Goal: Check status

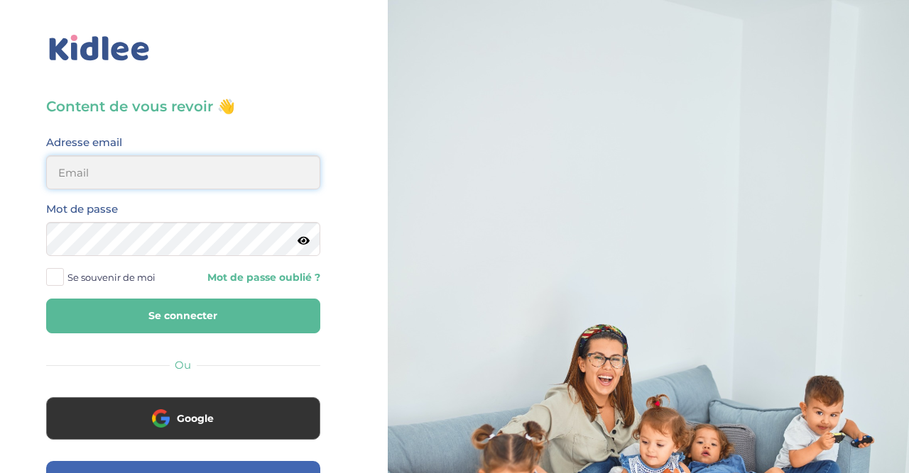
click at [155, 181] on input "email" at bounding box center [183, 172] width 274 height 34
type input "[EMAIL_ADDRESS][DOMAIN_NAME]"
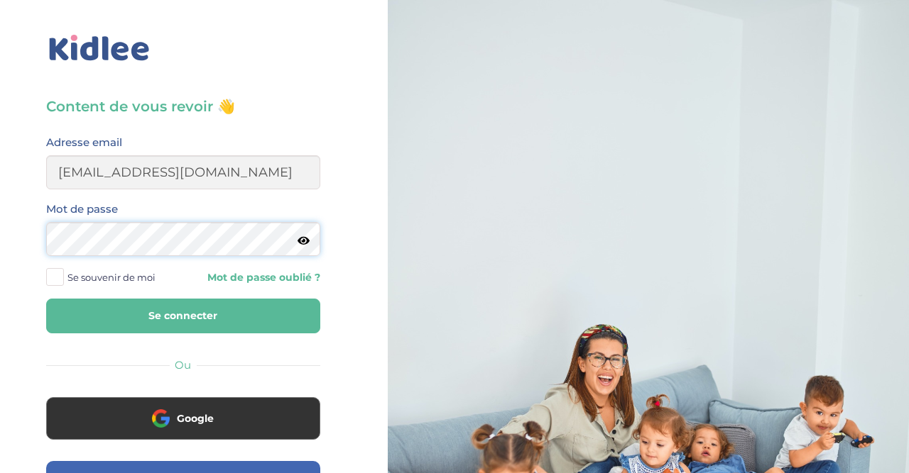
click at [46, 299] on button "Se connecter" at bounding box center [183, 316] width 274 height 35
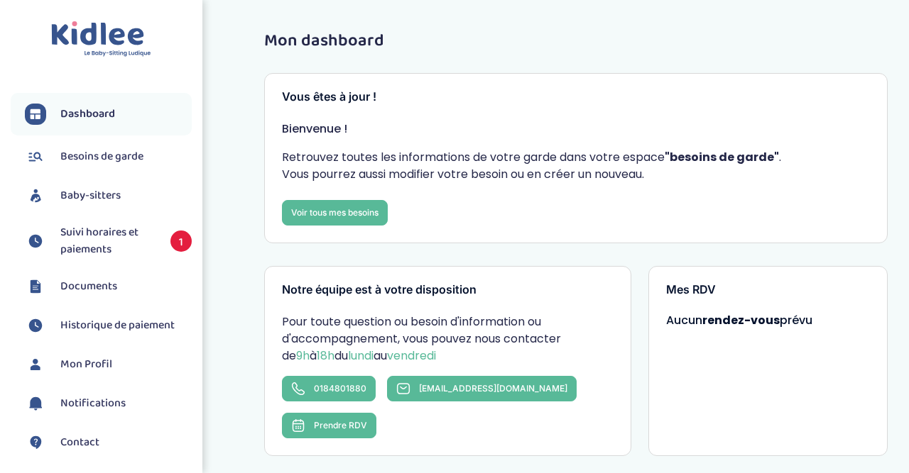
click at [116, 239] on span "Suivi horaires et paiements" at bounding box center [108, 241] width 96 height 34
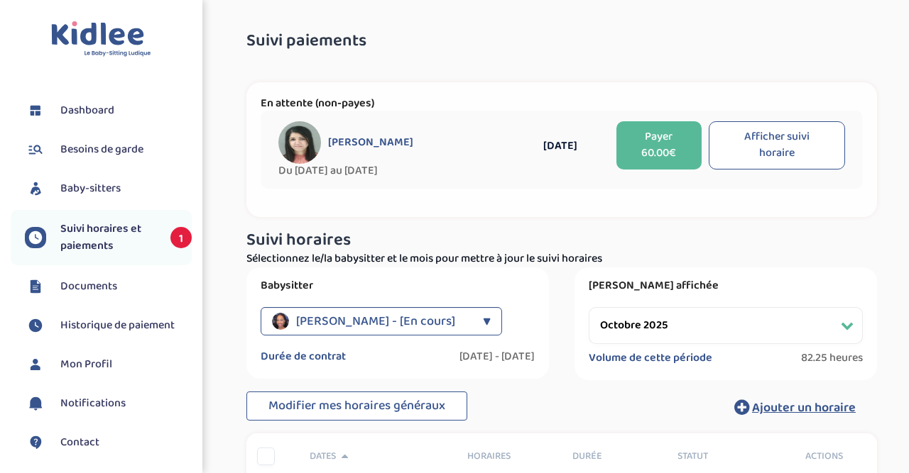
select select "octobre 2025"
